Goal: Find specific page/section: Find specific page/section

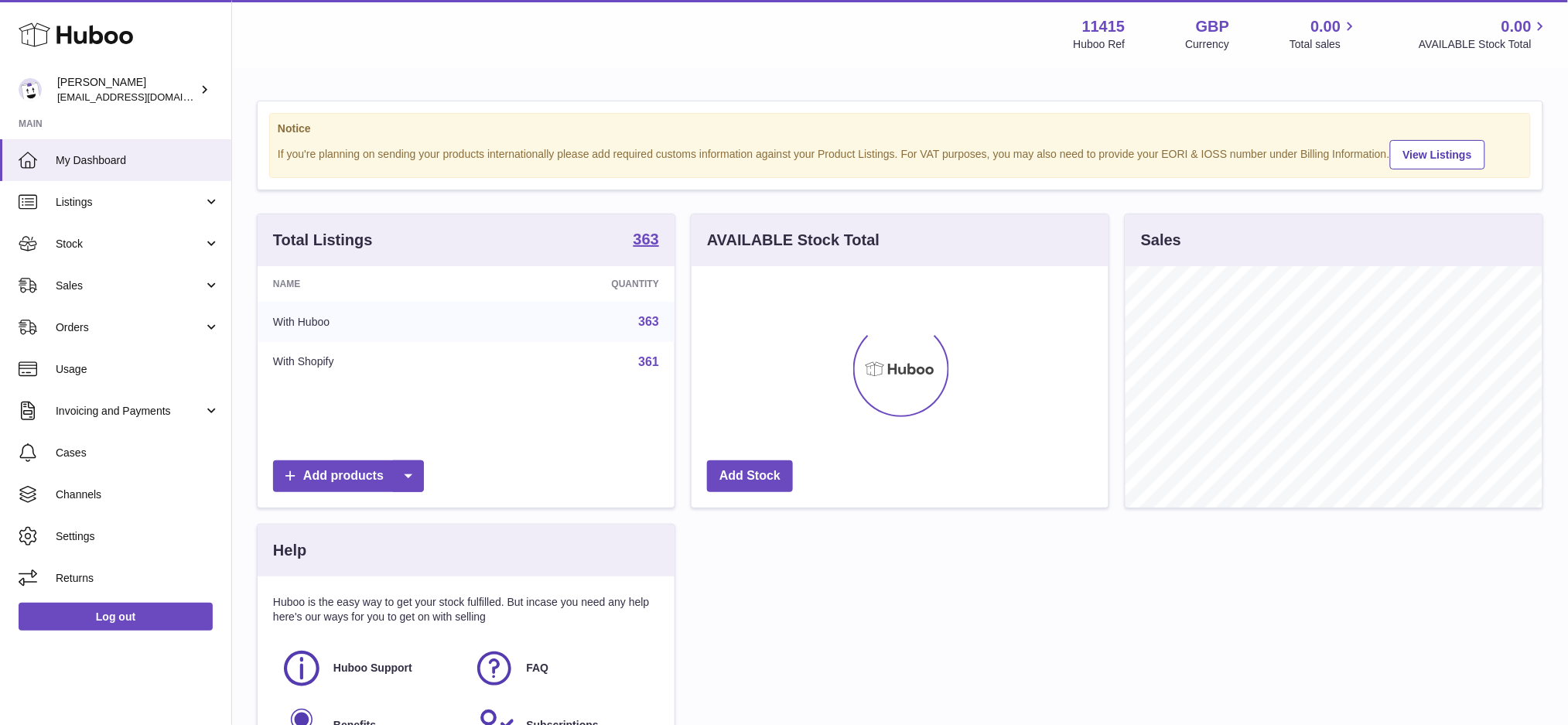
scroll to position [241, 417]
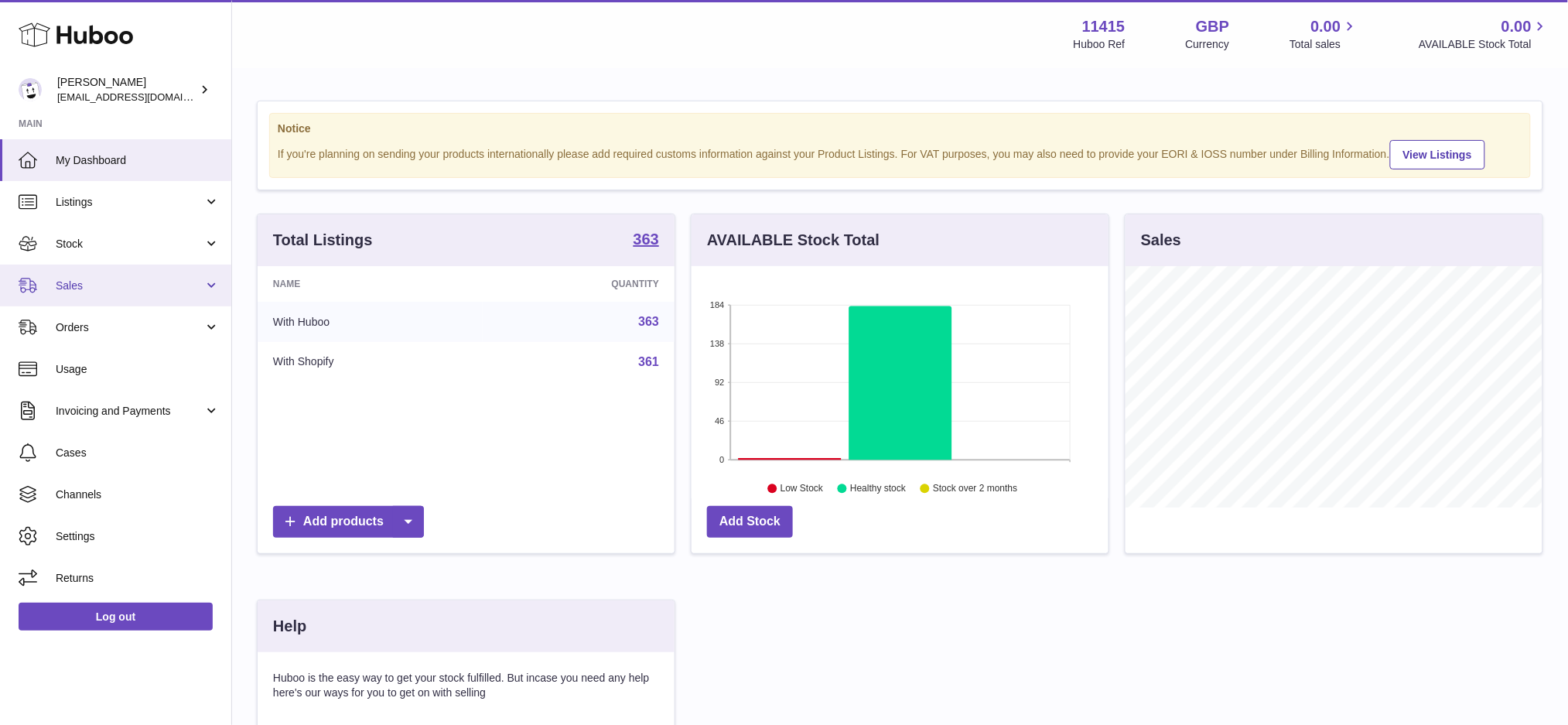
click at [111, 286] on span "Sales" at bounding box center [129, 285] width 148 height 15
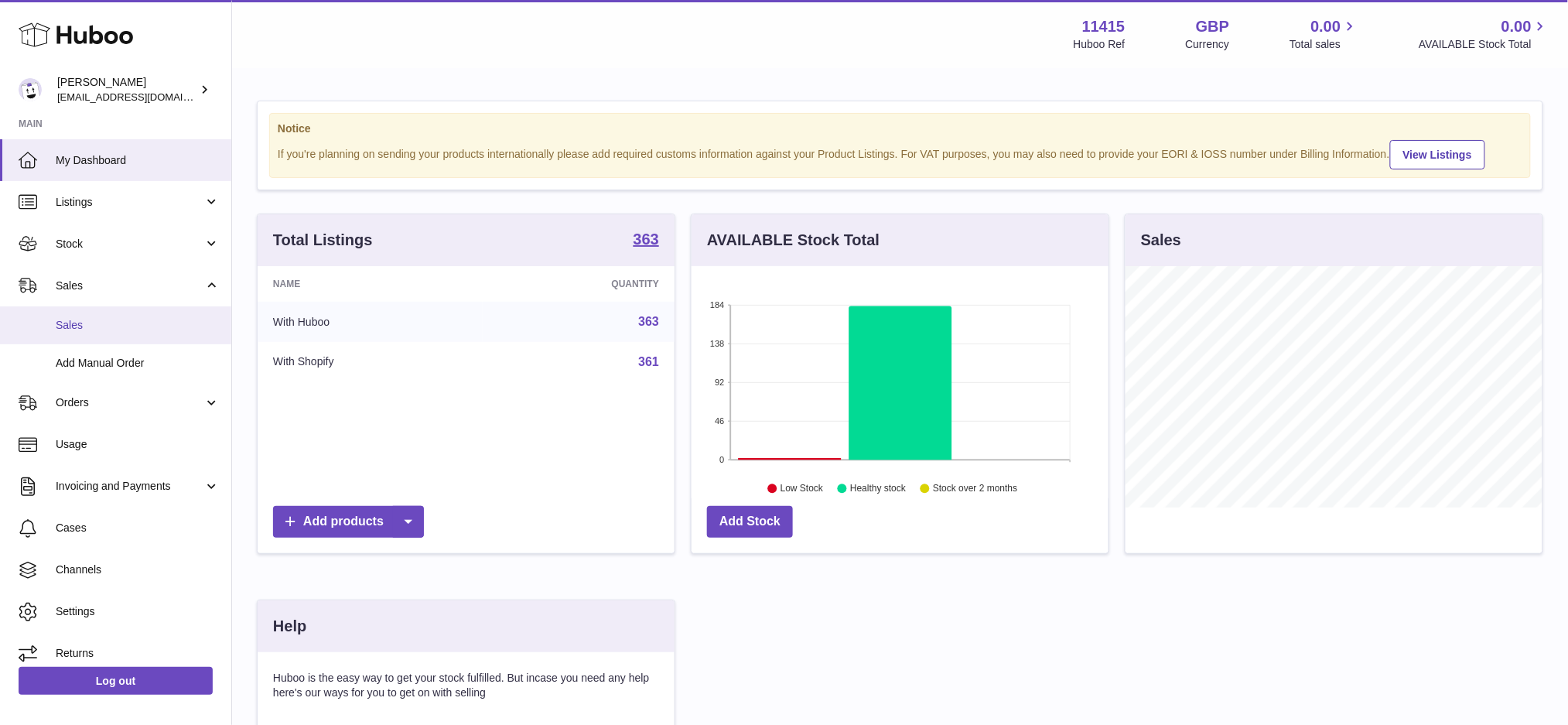
click at [107, 316] on link "Sales" at bounding box center [116, 325] width 231 height 38
